Goal: Transaction & Acquisition: Purchase product/service

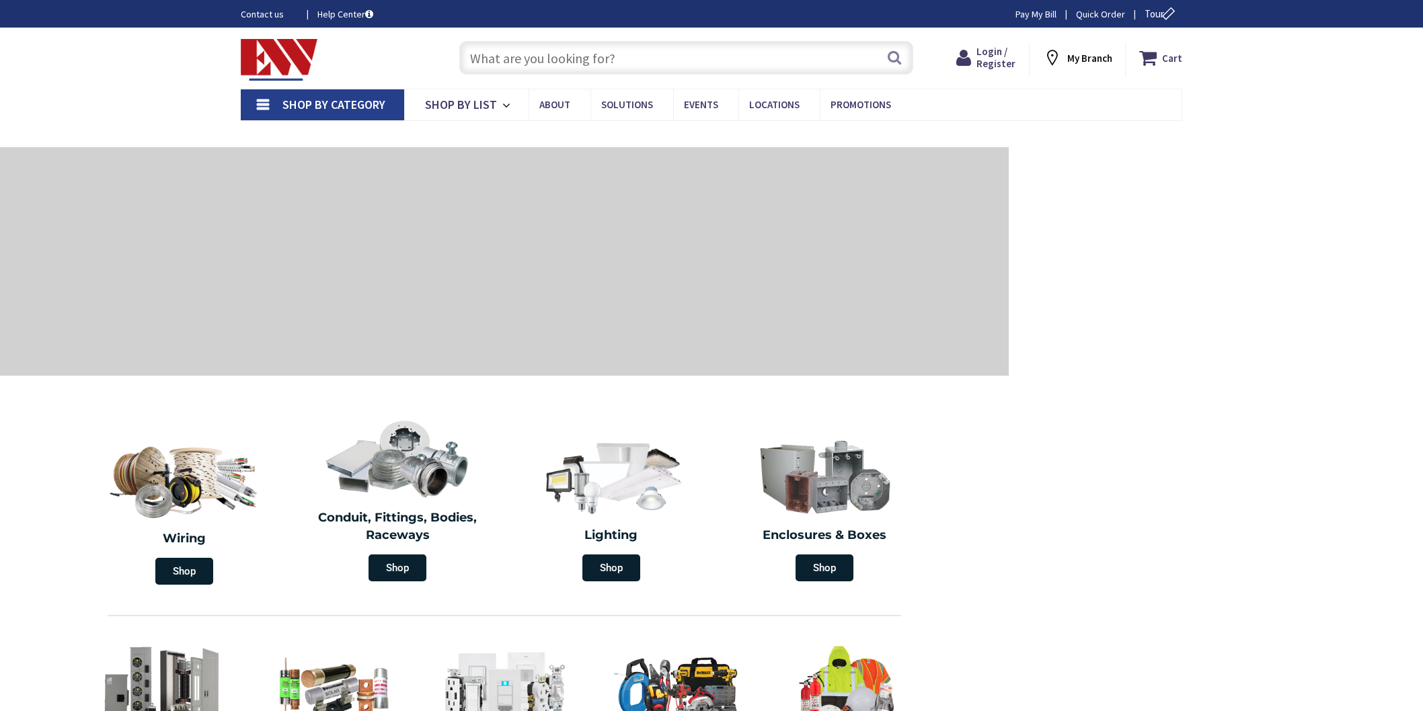
drag, startPoint x: 0, startPoint y: 0, endPoint x: 528, endPoint y: 88, distance: 535.7
click at [487, 52] on input "text" at bounding box center [686, 58] width 454 height 34
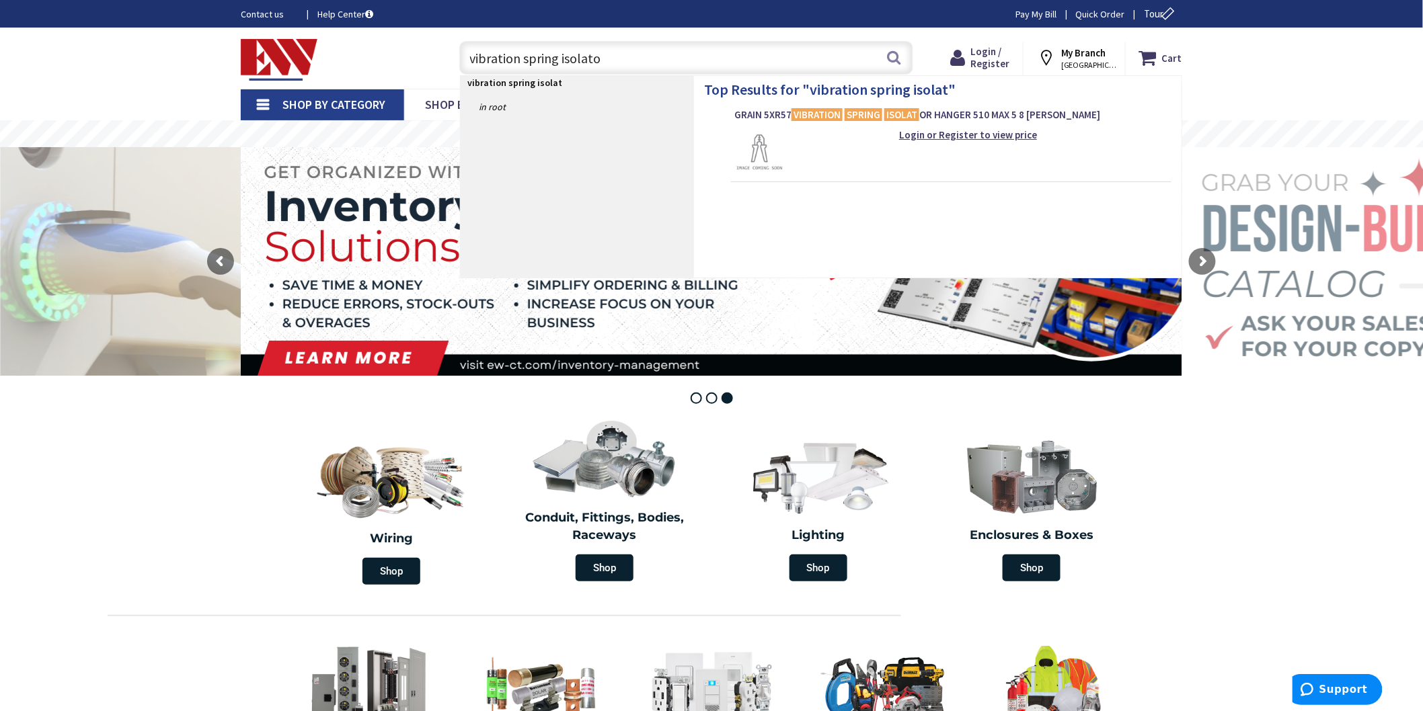
type input "vibration spring isolator"
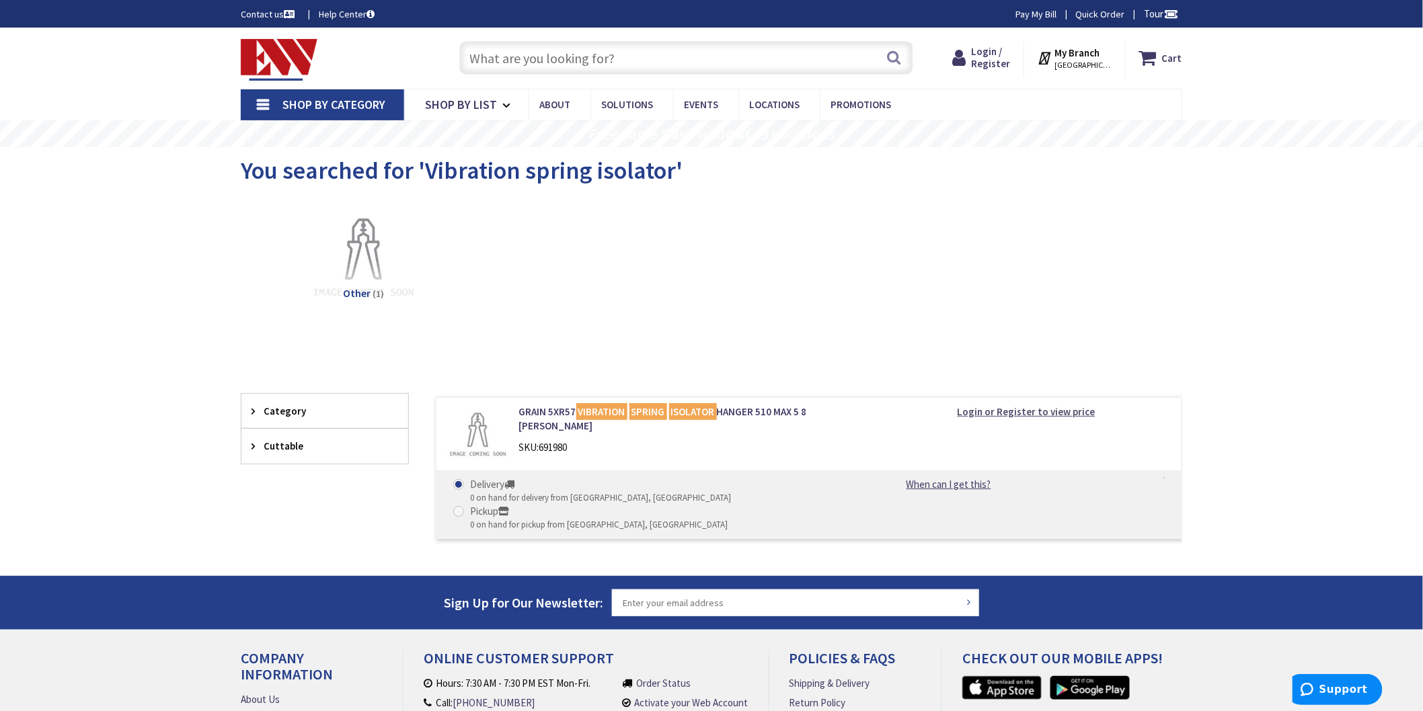
click at [994, 409] on strong "Login or Register to view price" at bounding box center [1026, 411] width 138 height 13
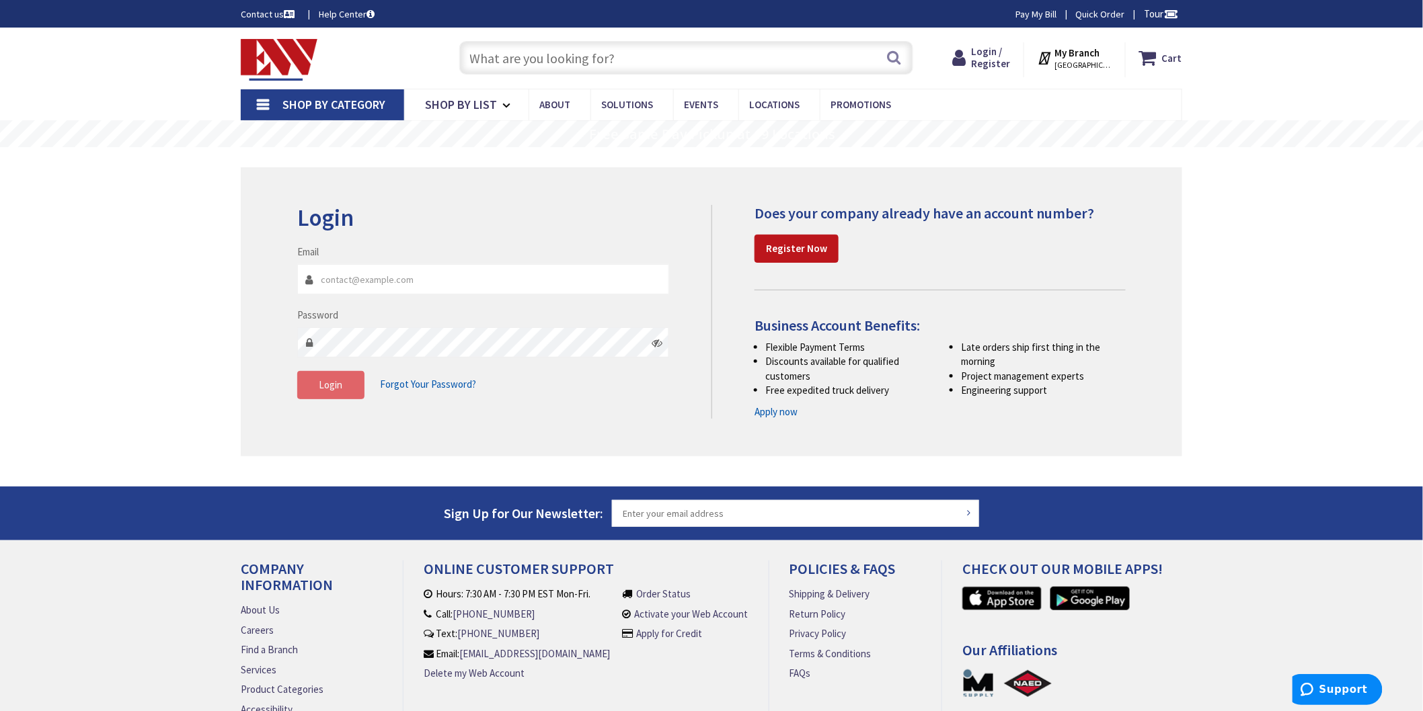
type input "robb@danielsoil.com"
click at [334, 385] on span "Login" at bounding box center [331, 385] width 24 height 13
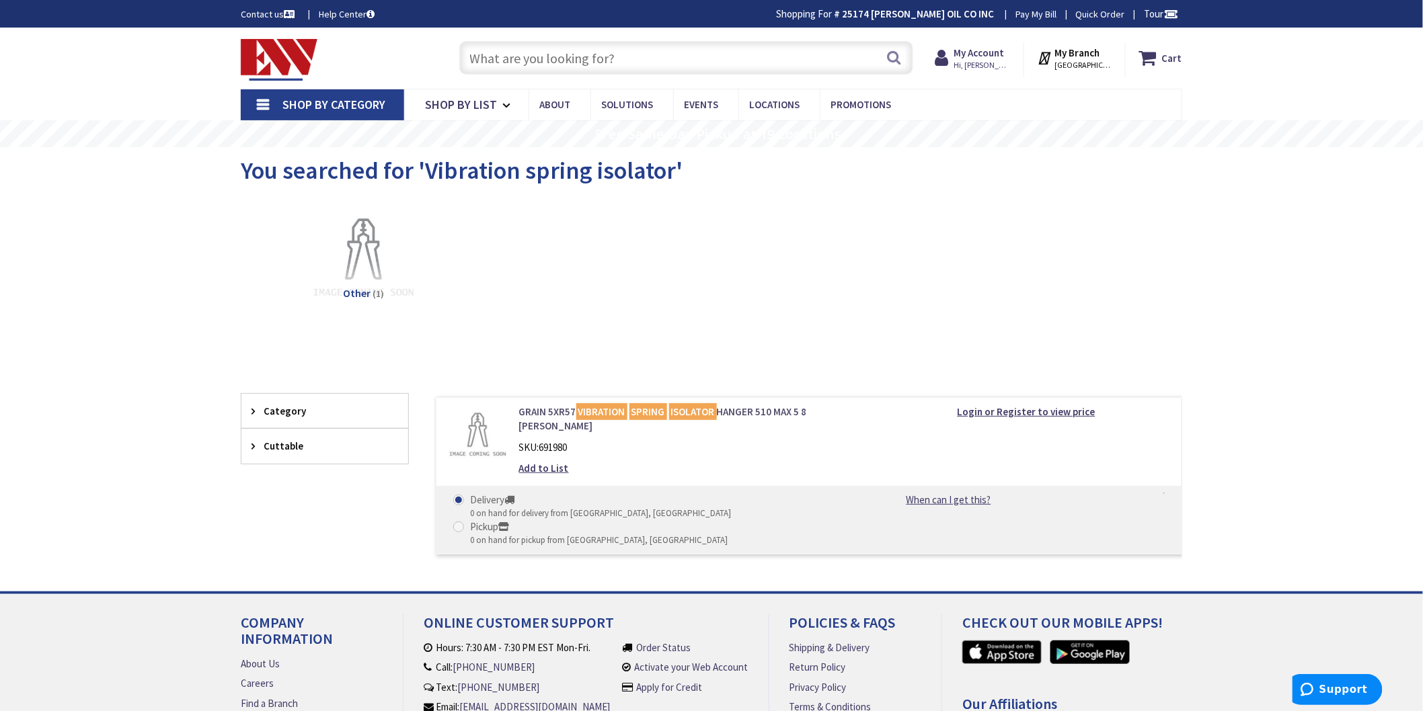
click at [534, 415] on link "GRAIN 5XR57 VIBRATION SPRING ISOLATOR HANGER 510 MAX 5 8 MAX ROD" at bounding box center [690, 419] width 342 height 29
